Goal: Task Accomplishment & Management: Use online tool/utility

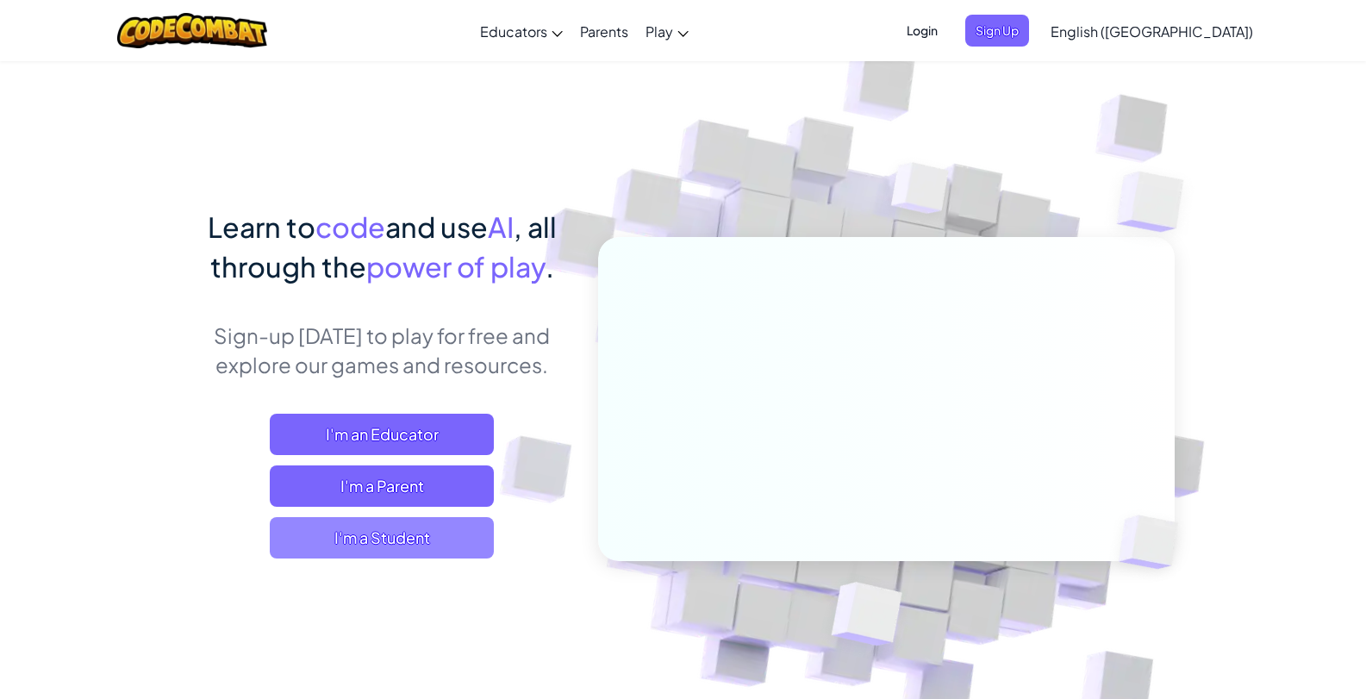
click at [421, 533] on span "I'm a Student" at bounding box center [382, 537] width 224 height 41
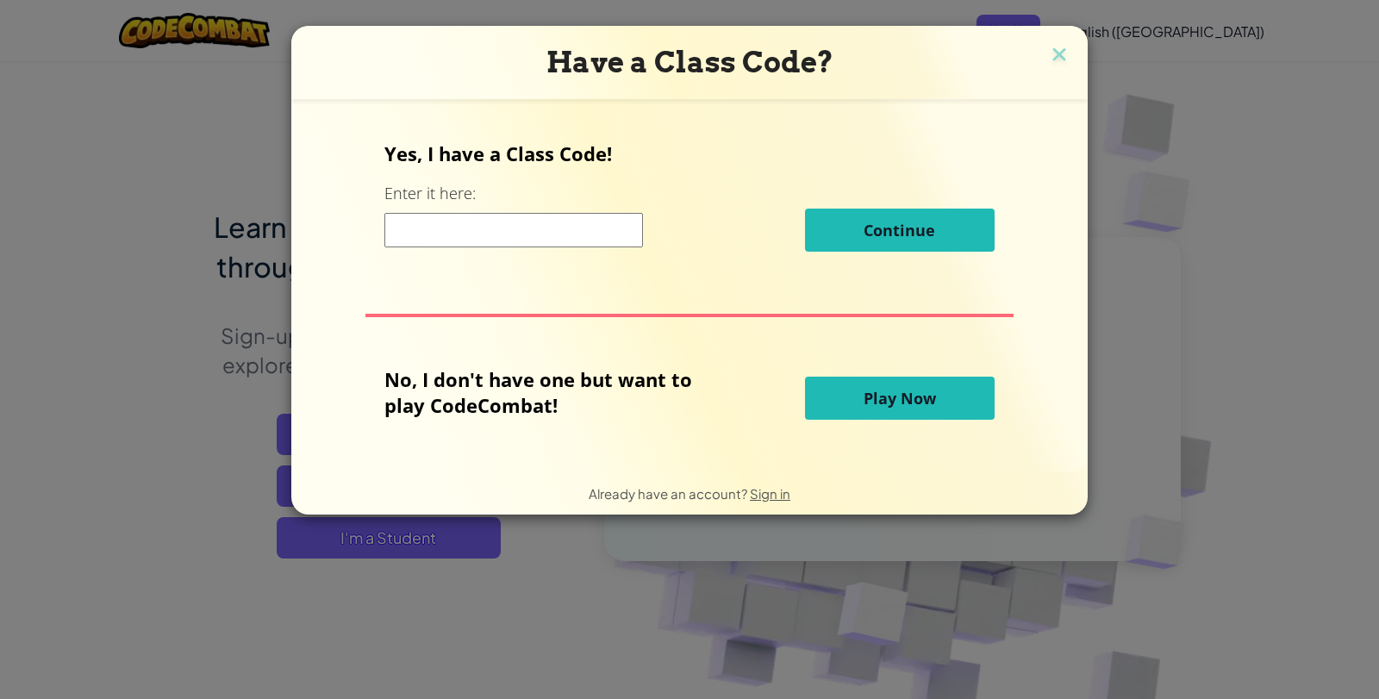
click at [864, 393] on span "Play Now" at bounding box center [900, 398] width 72 height 21
click at [826, 399] on button "Play Now" at bounding box center [900, 398] width 190 height 43
